Goal: Check status: Check status

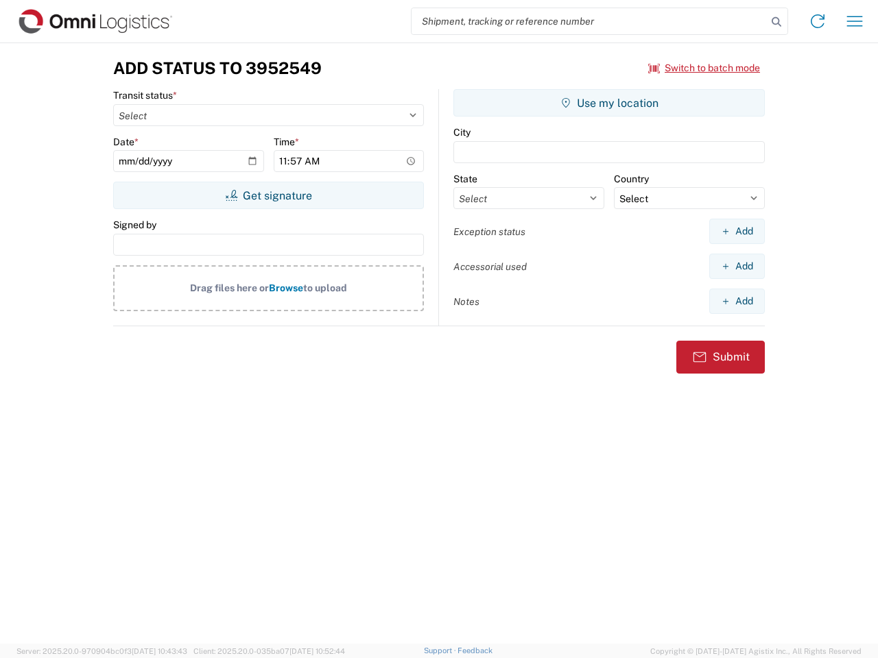
click at [589, 21] on input "search" at bounding box center [588, 21] width 355 height 26
click at [776, 22] on icon at bounding box center [776, 21] width 19 height 19
click at [817, 21] on icon at bounding box center [818, 21] width 22 height 22
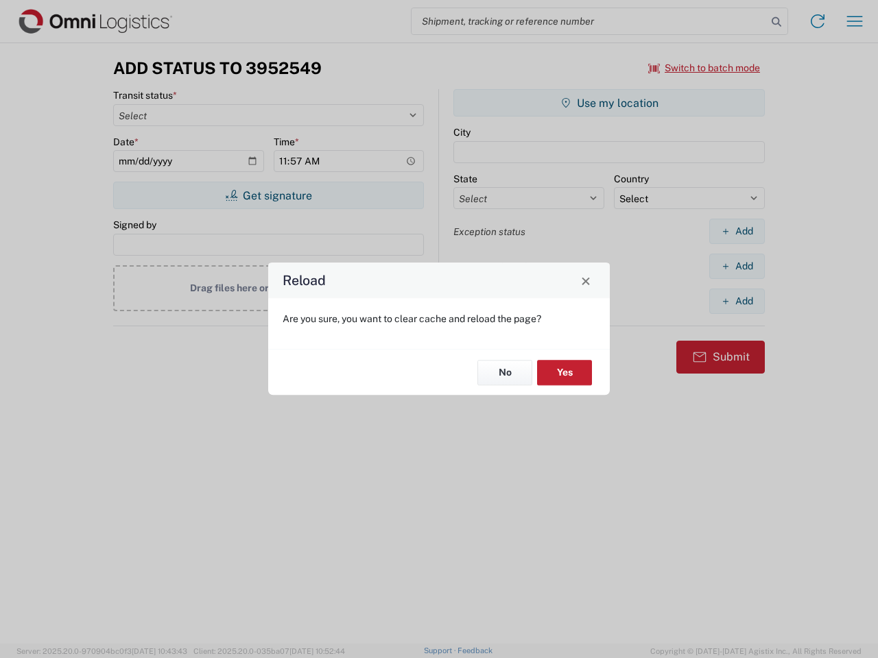
click at [704, 68] on div "Reload Are you sure, you want to clear cache and reload the page? No Yes" at bounding box center [439, 329] width 878 height 658
click at [268, 195] on div "Reload Are you sure, you want to clear cache and reload the page? No Yes" at bounding box center [439, 329] width 878 height 658
click at [609, 103] on div "Reload Are you sure, you want to clear cache and reload the page? No Yes" at bounding box center [439, 329] width 878 height 658
click at [737, 231] on div "Reload Are you sure, you want to clear cache and reload the page? No Yes" at bounding box center [439, 329] width 878 height 658
click at [737, 266] on div "Reload Are you sure, you want to clear cache and reload the page? No Yes" at bounding box center [439, 329] width 878 height 658
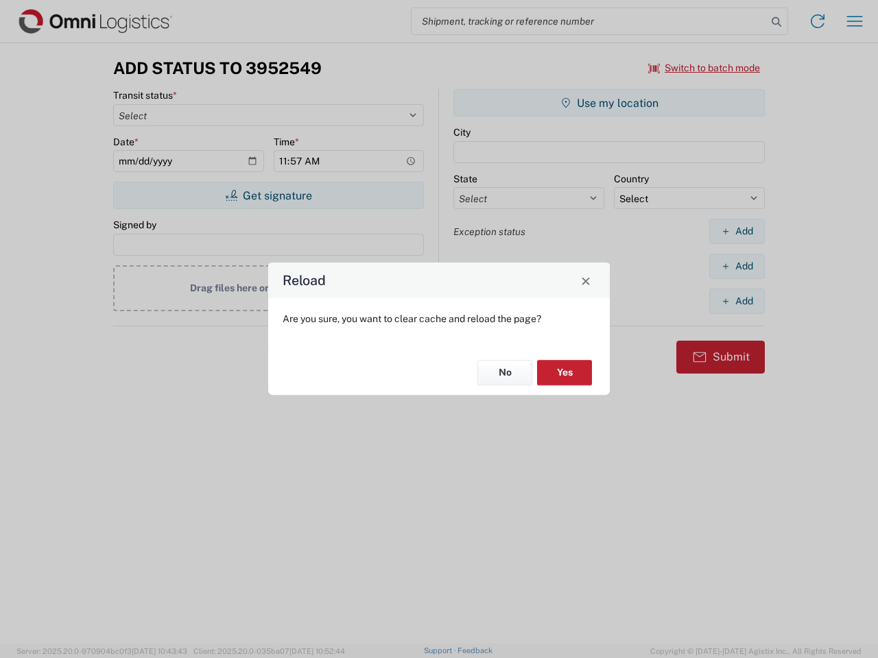
click at [737, 301] on div "Reload Are you sure, you want to clear cache and reload the page? No Yes" at bounding box center [439, 329] width 878 height 658
